Goal: Task Accomplishment & Management: Manage account settings

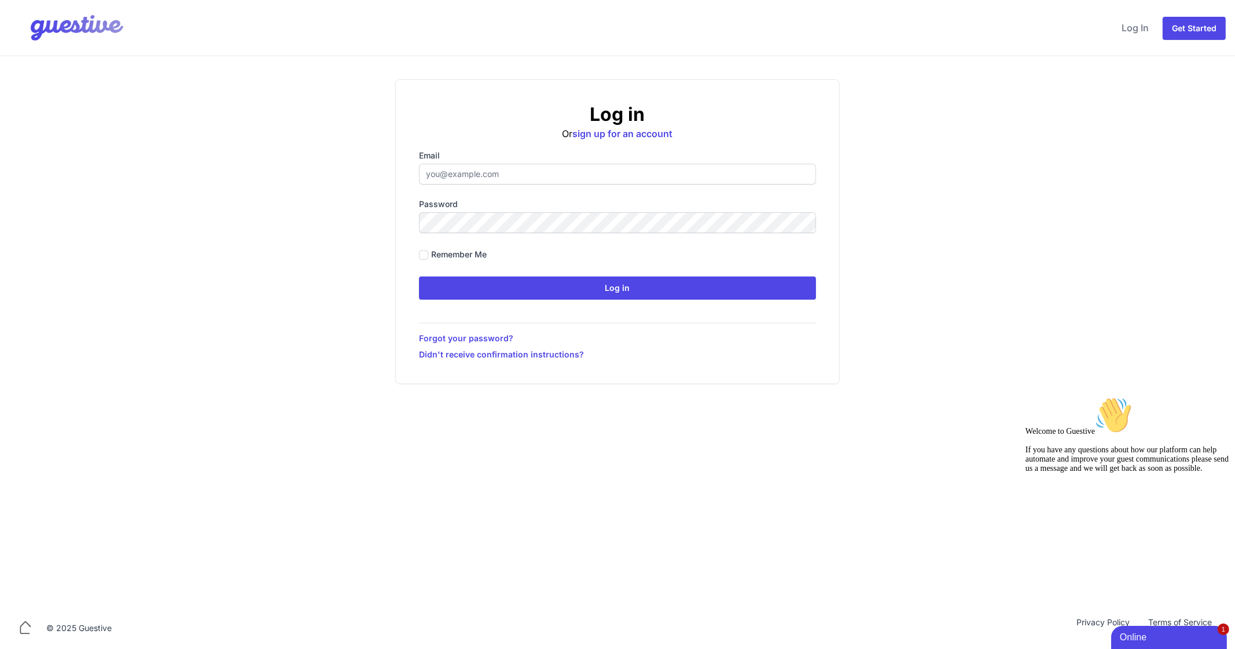
drag, startPoint x: 530, startPoint y: 8, endPoint x: 365, endPoint y: 72, distance: 176.7
click at [530, 8] on nav "Menu Log In Get Started" at bounding box center [617, 28] width 1235 height 56
click at [539, 176] on input "Email" at bounding box center [617, 174] width 397 height 21
click at [255, 245] on div "Log in Or sign up for an account Email Password Remember me Log in Forgot your …" at bounding box center [617, 231] width 889 height 305
click at [516, 183] on input "Email" at bounding box center [617, 174] width 397 height 21
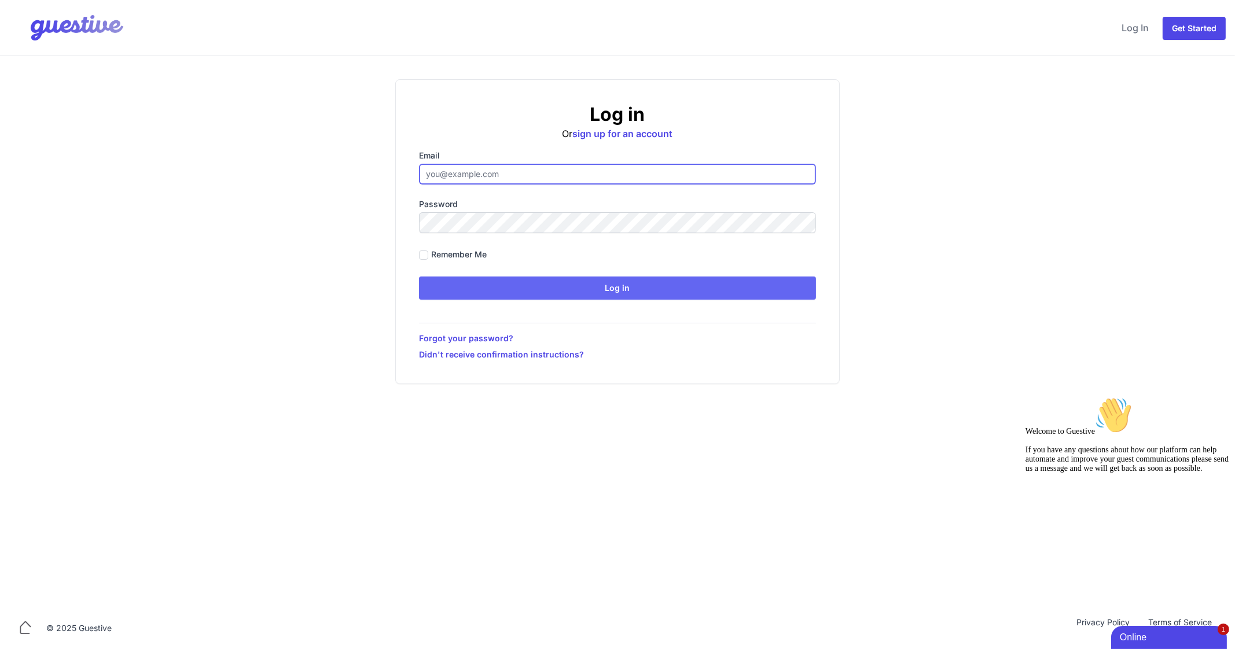
type input "ben@aplacelikehome.co.uk"
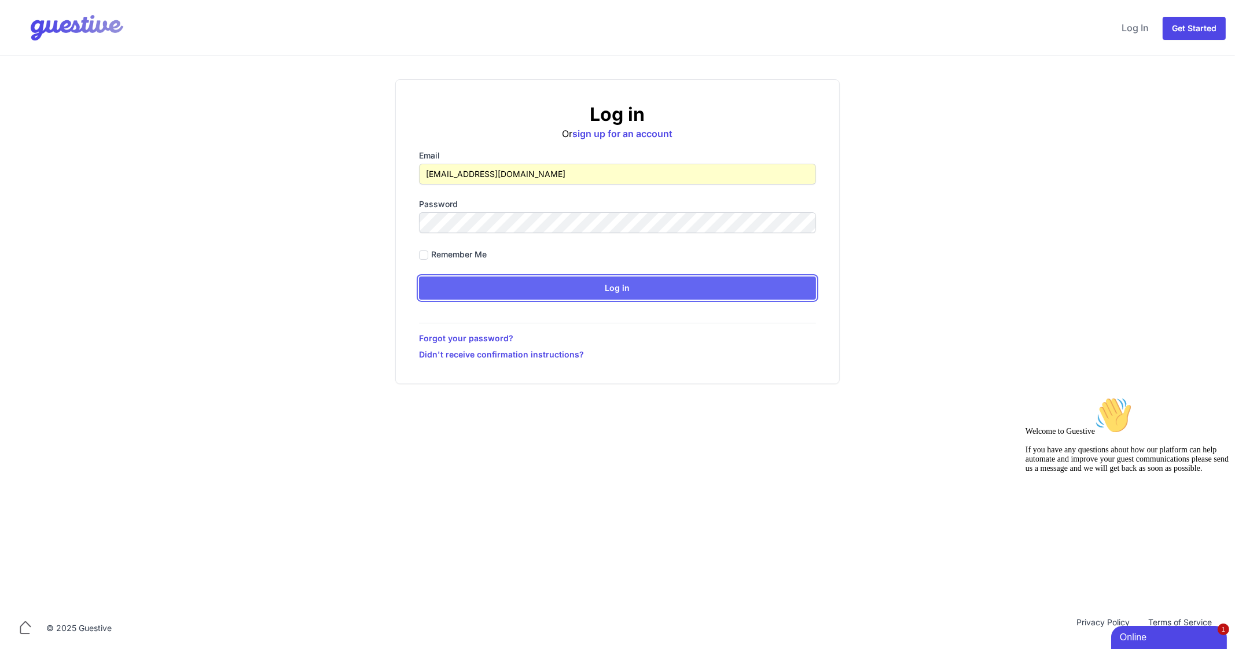
click at [605, 282] on input "Log in" at bounding box center [617, 288] width 397 height 23
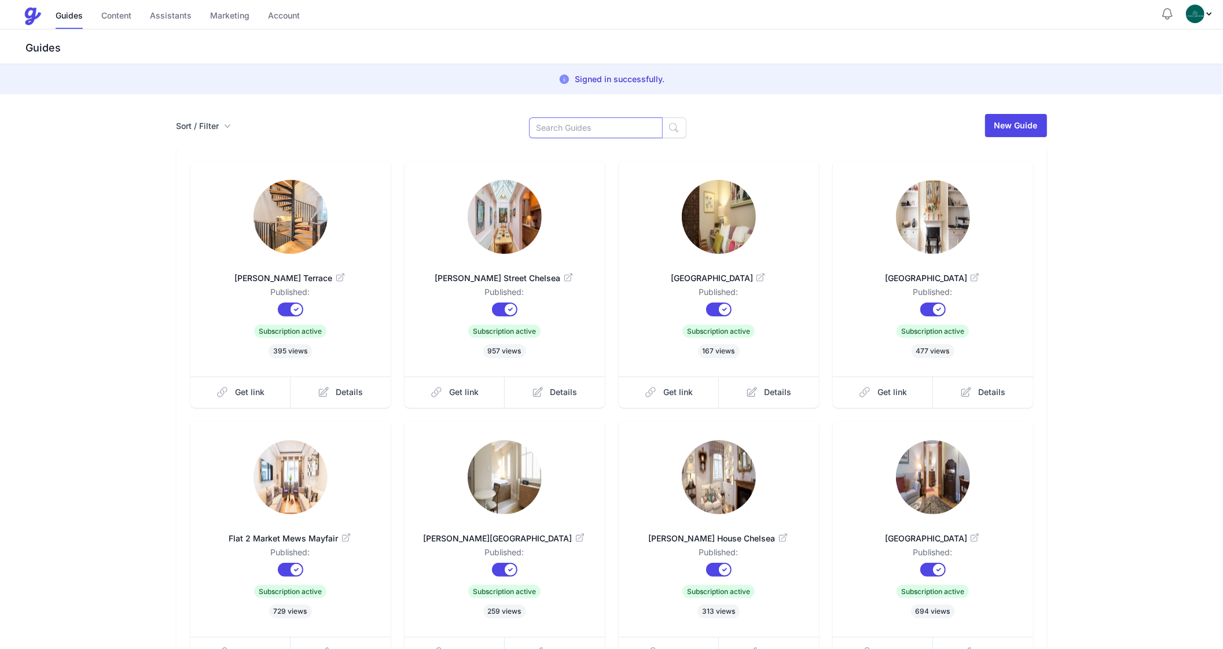
click at [600, 133] on input at bounding box center [596, 128] width 134 height 21
type input "Dovet"
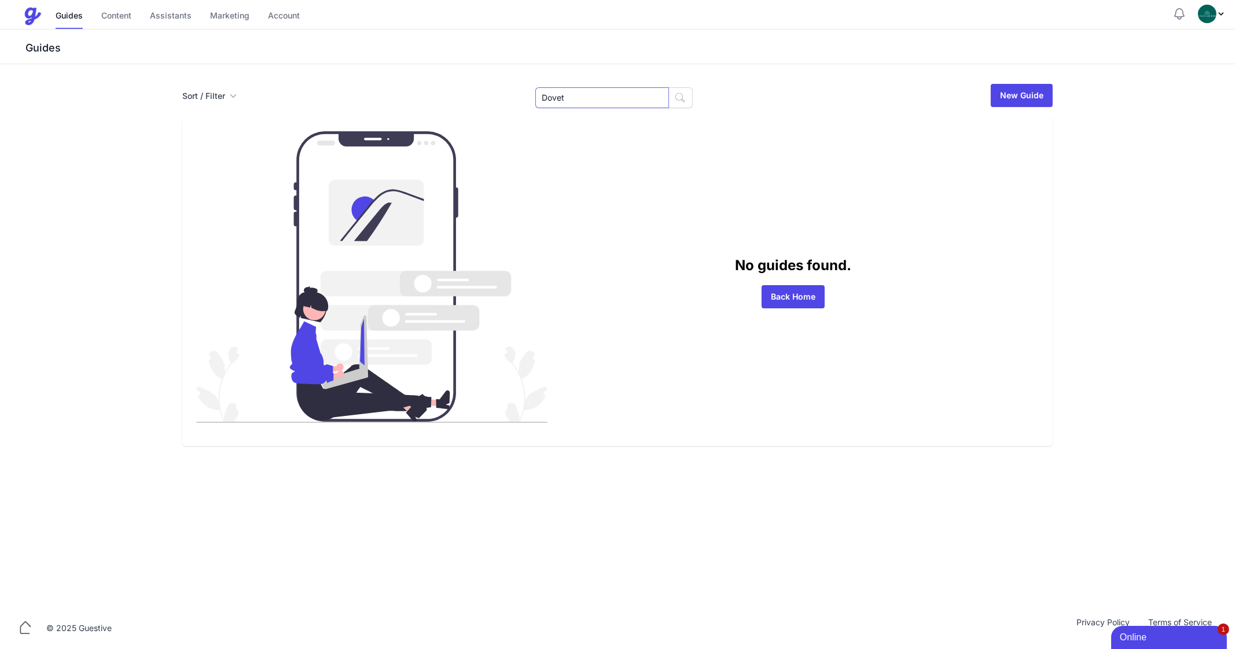
click at [605, 101] on input "Dovet" at bounding box center [602, 97] width 134 height 21
type input "Dovee"
click at [602, 98] on input "Dovee" at bounding box center [602, 97] width 134 height 21
type input "[GEOGRAPHIC_DATA]"
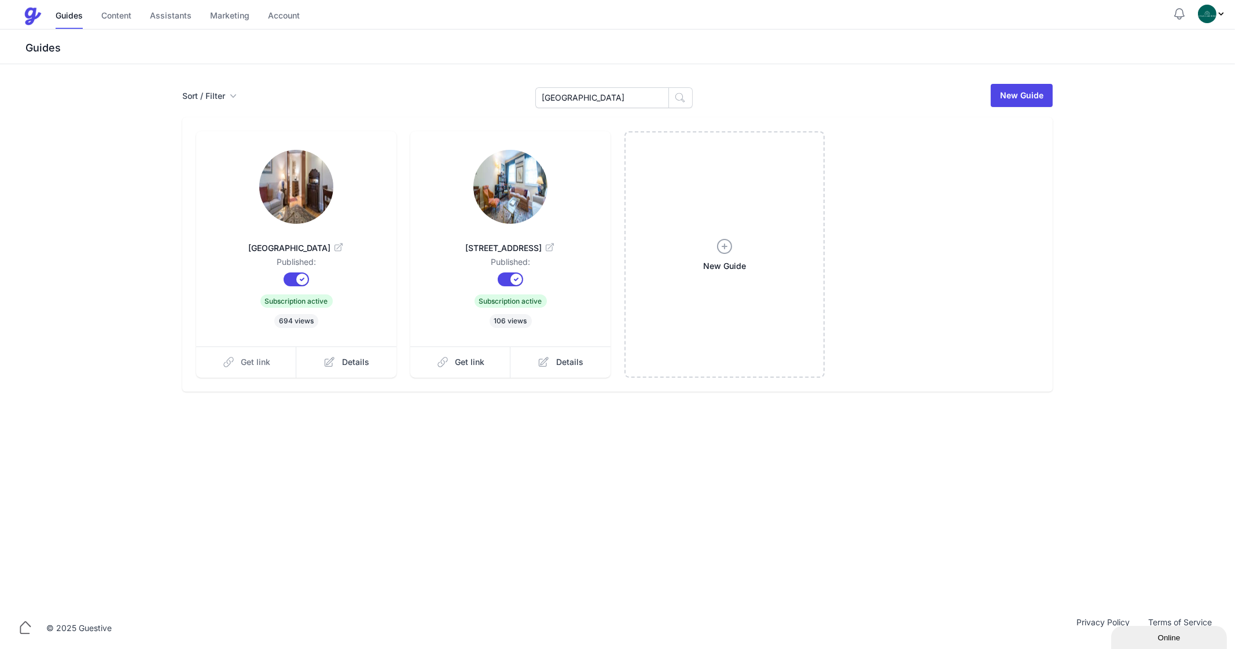
click at [256, 359] on span "Get link" at bounding box center [256, 363] width 30 height 12
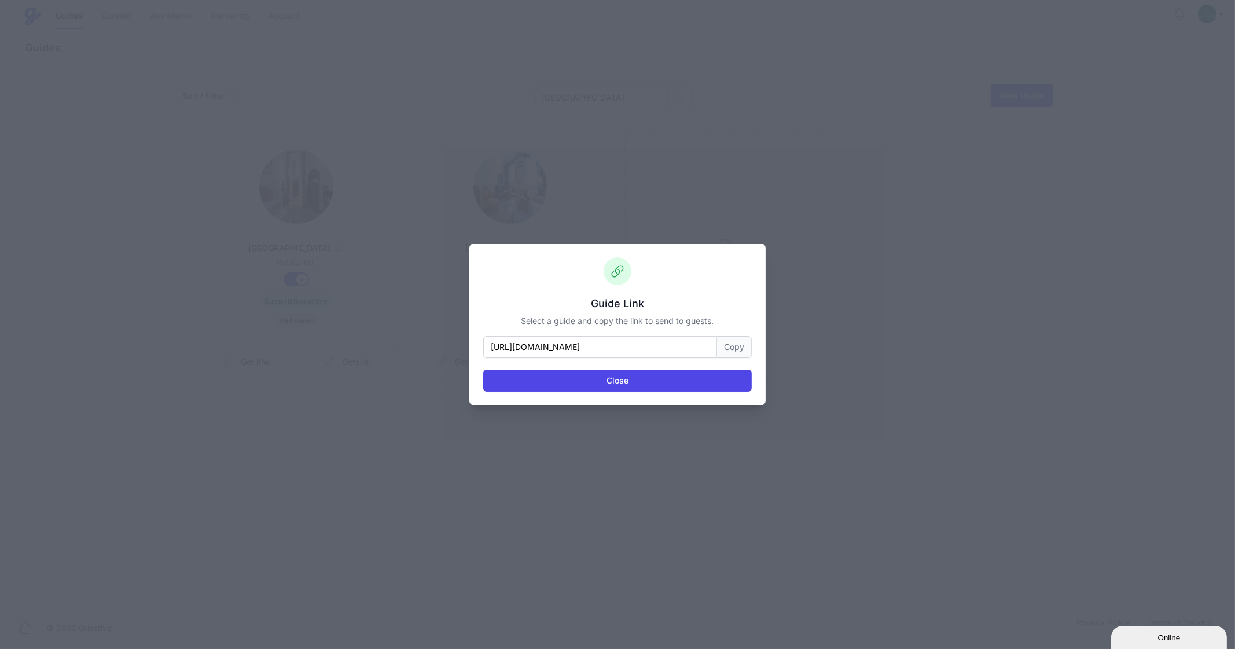
click at [724, 349] on button "Copy" at bounding box center [734, 347] width 35 height 22
click at [395, 385] on div "Guide Link Select a guide and copy the link to send to guests. https://www.plac…" at bounding box center [617, 324] width 1235 height 649
click at [656, 382] on button "Close" at bounding box center [617, 381] width 269 height 22
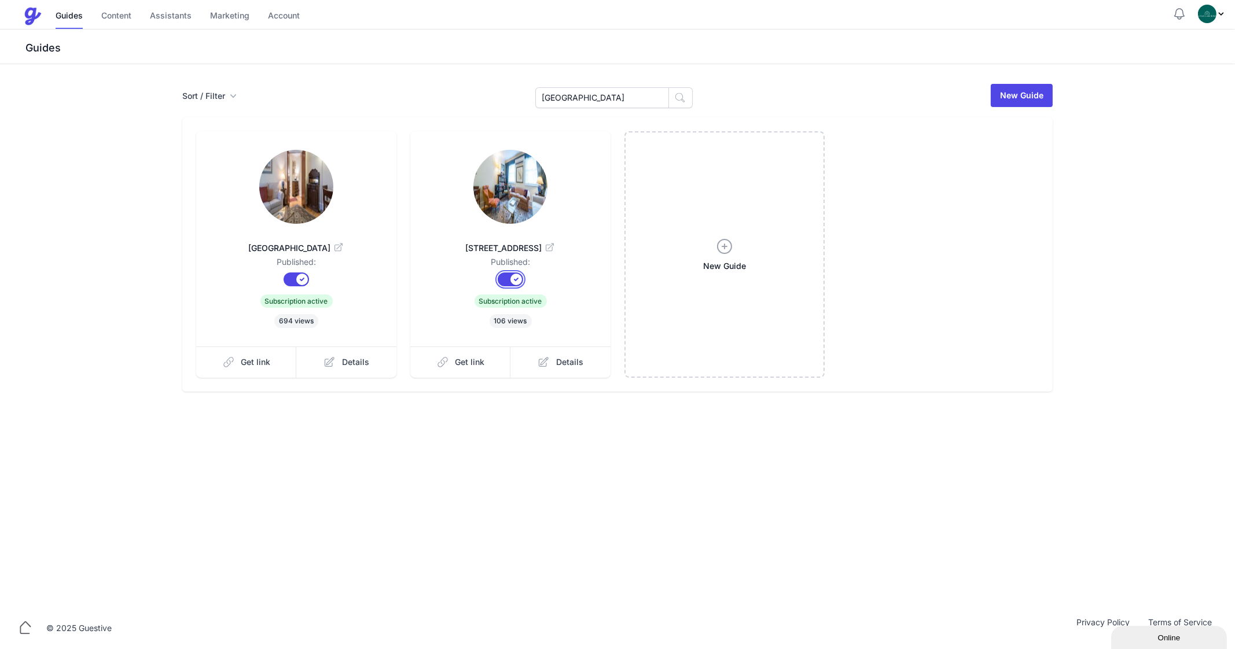
click at [504, 276] on button "Published?" at bounding box center [510, 280] width 25 height 14
